Goal: Task Accomplishment & Management: Manage account settings

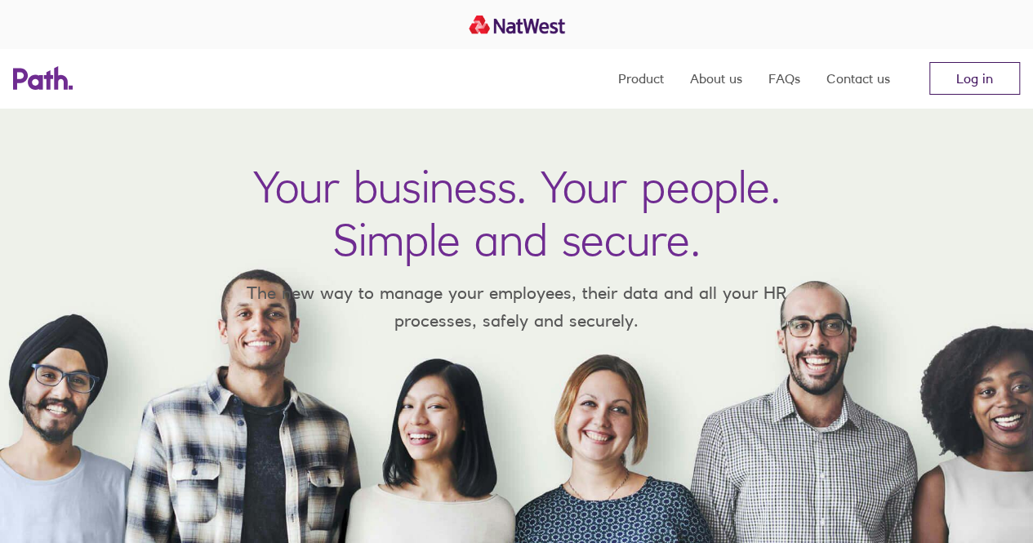
click at [961, 86] on link "Log in" at bounding box center [975, 78] width 91 height 33
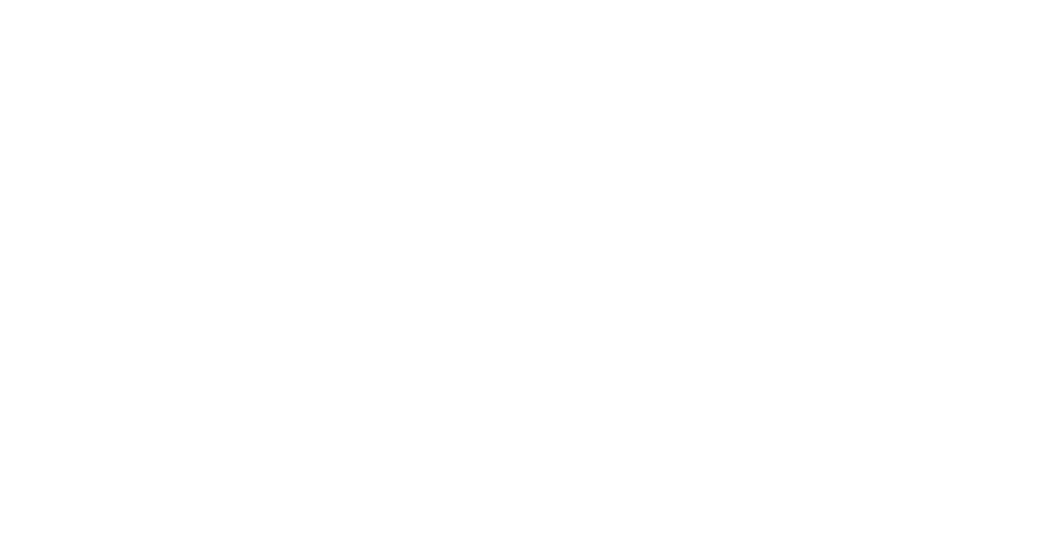
click at [433, 473] on div at bounding box center [523, 271] width 1046 height 543
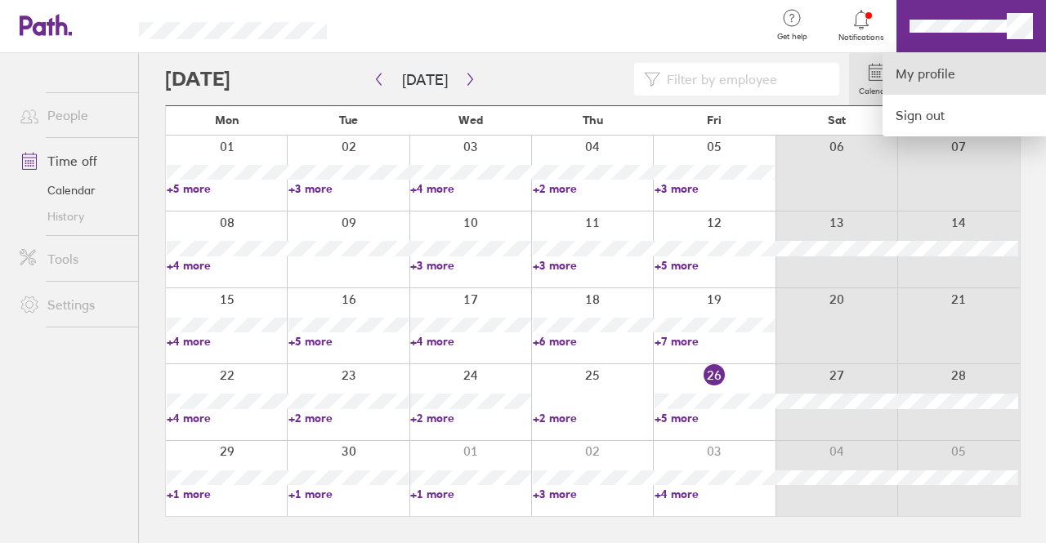
click at [939, 79] on link "My profile" at bounding box center [963, 74] width 163 height 42
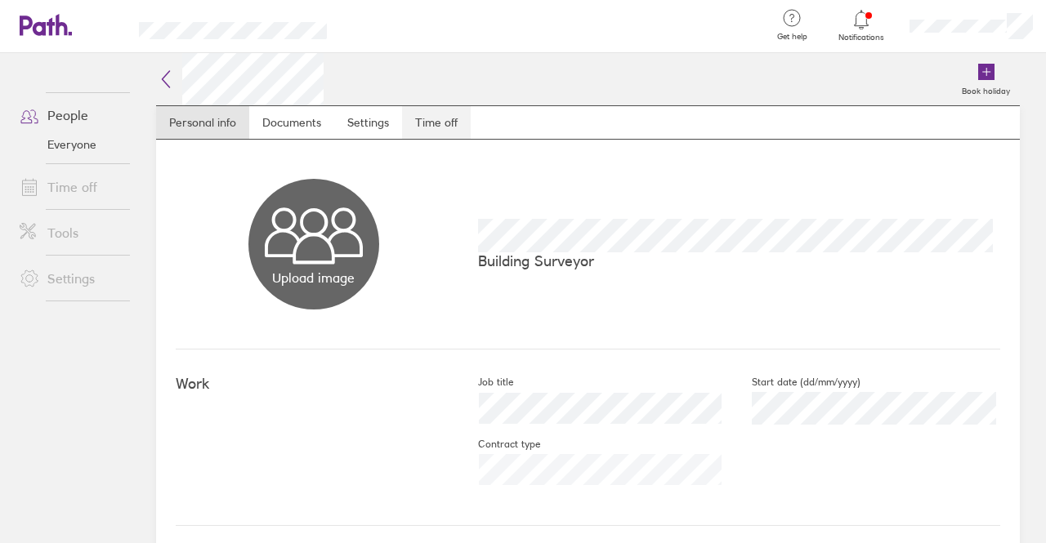
click at [428, 125] on link "Time off" at bounding box center [436, 122] width 69 height 33
